Goal: Book appointment/travel/reservation

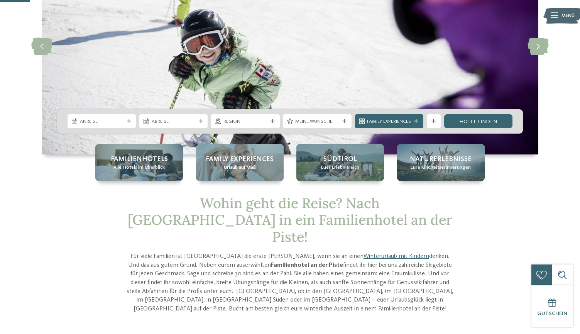
scroll to position [95, 0]
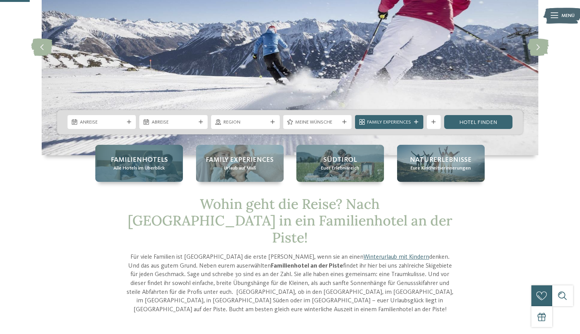
click at [148, 173] on div "Familienhotels Alle Hotels im Überblick" at bounding box center [139, 163] width 88 height 37
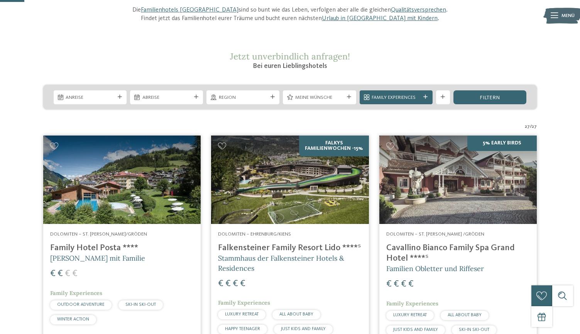
scroll to position [96, 0]
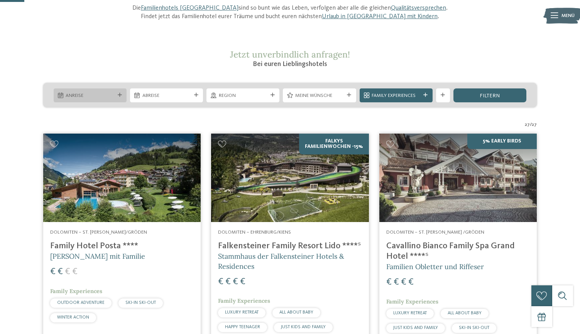
click at [118, 97] on div "Anreise" at bounding box center [90, 95] width 73 height 14
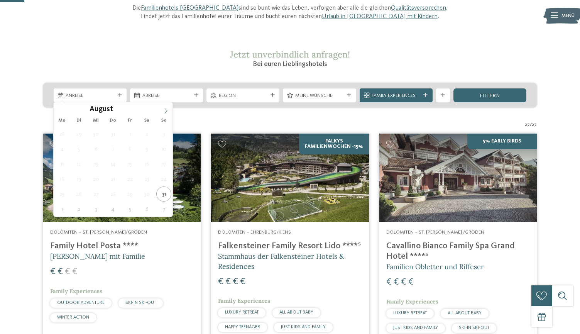
click at [163, 112] on icon at bounding box center [165, 110] width 5 height 5
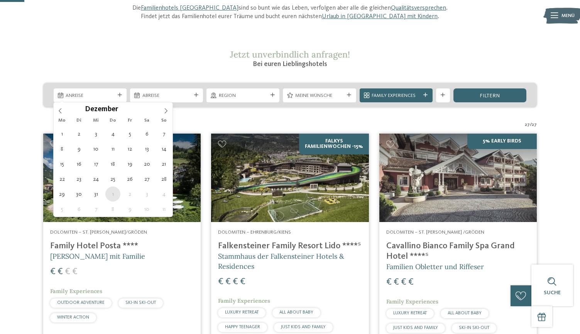
type div "01.01.2026"
type input "****"
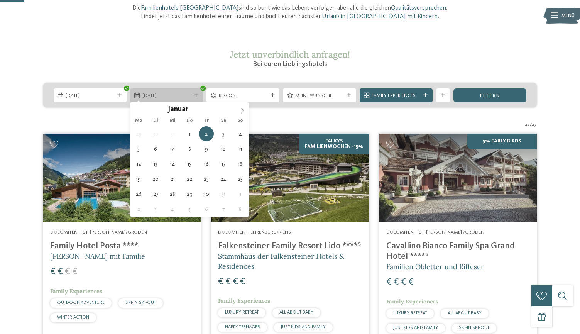
click at [196, 94] on icon at bounding box center [196, 95] width 4 height 4
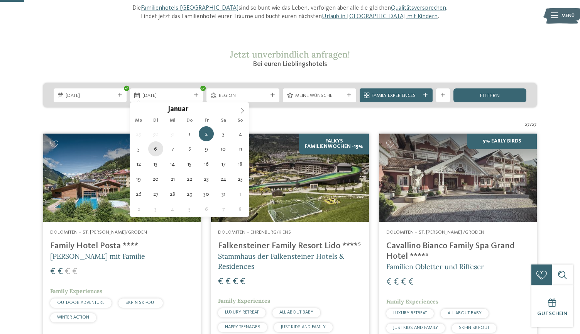
type div "06.01.2026"
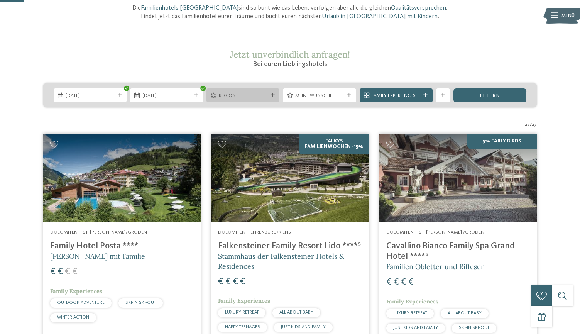
click at [272, 96] on icon at bounding box center [273, 95] width 4 height 4
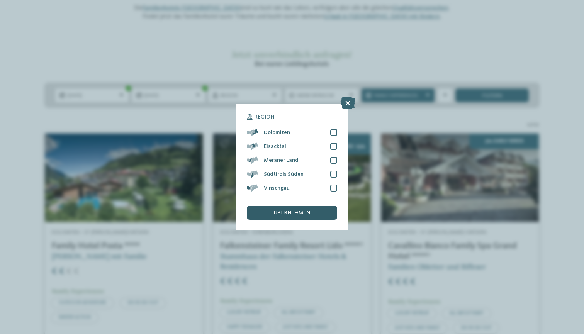
click at [310, 206] on div "übernehmen" at bounding box center [292, 213] width 90 height 14
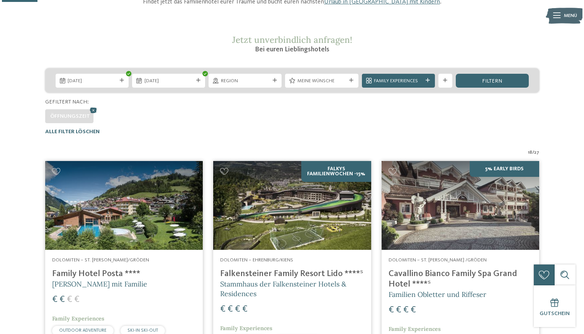
scroll to position [103, 0]
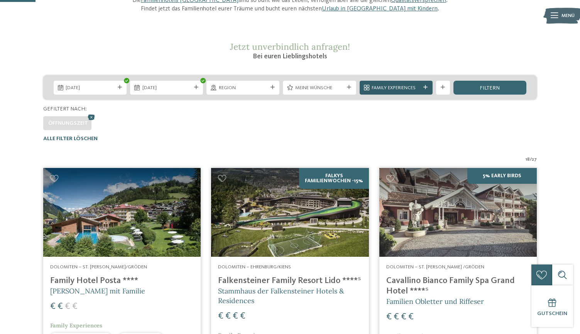
click at [425, 87] on icon at bounding box center [426, 87] width 4 height 4
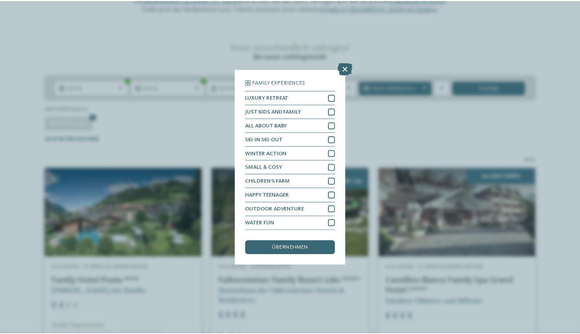
scroll to position [0, 0]
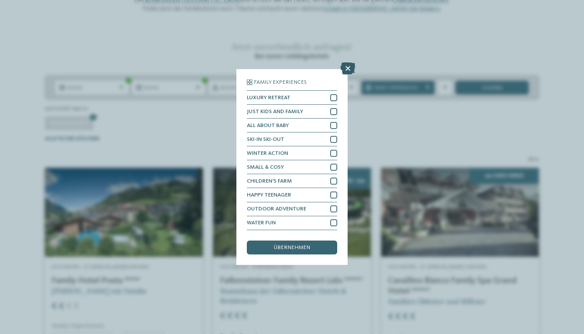
click at [346, 63] on icon at bounding box center [347, 69] width 15 height 12
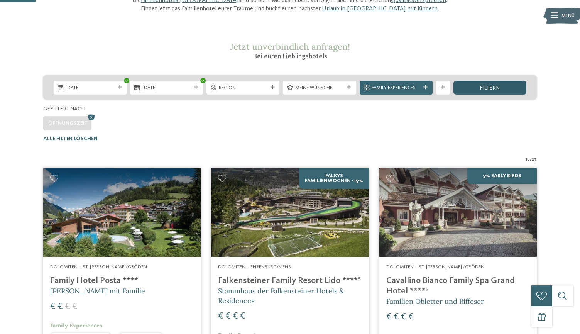
click at [480, 91] on div "filtern" at bounding box center [490, 88] width 73 height 14
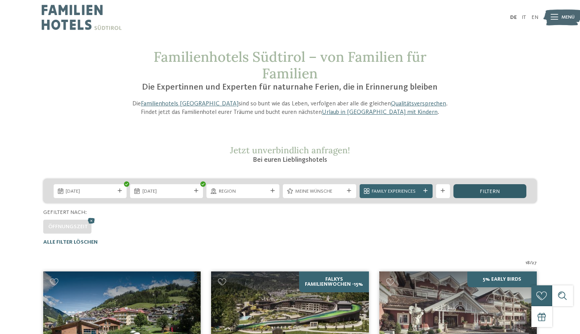
click at [483, 186] on div "filtern" at bounding box center [490, 191] width 73 height 14
